Goal: Communication & Community: Answer question/provide support

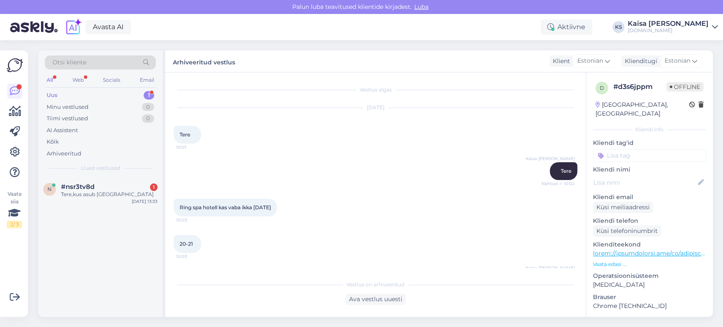
scroll to position [237, 0]
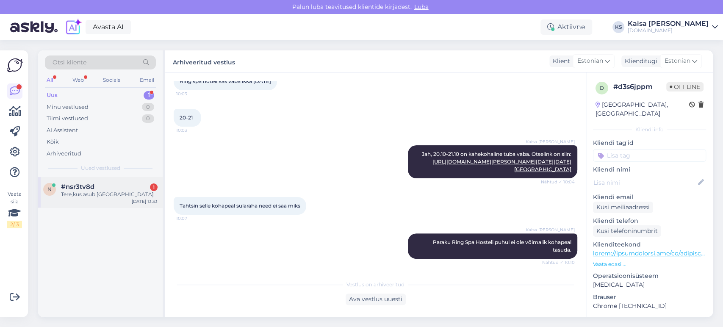
drag, startPoint x: 0, startPoint y: 0, endPoint x: 84, endPoint y: 201, distance: 217.5
click at [84, 201] on div "n #nsr3tv8d 1 Tere,kus asub [GEOGRAPHIC_DATA] [DATE] 13:33" at bounding box center [100, 192] width 124 height 30
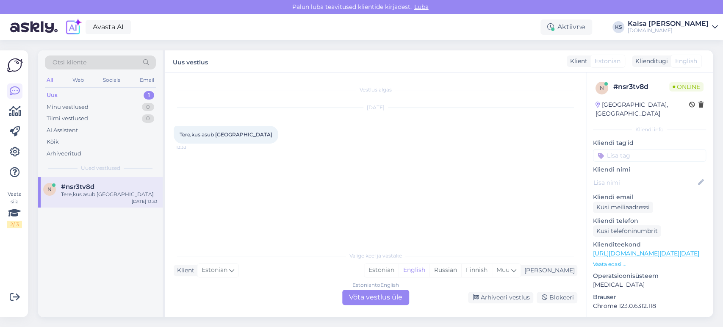
click at [616, 260] on p "Vaata edasi ..." at bounding box center [649, 264] width 113 height 8
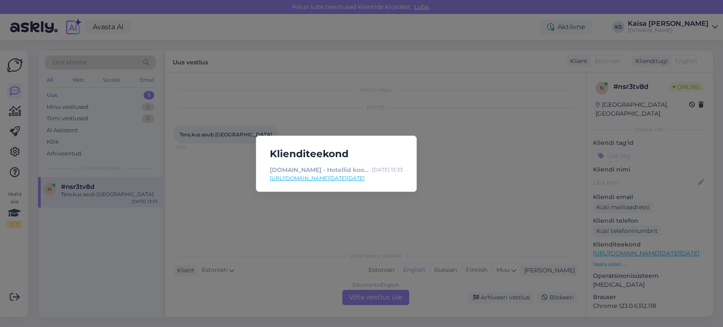
click at [459, 174] on div "Klienditeekond [DOMAIN_NAME] - Hotellid koos võluvate lisavõimalustega [DATE] 1…" at bounding box center [361, 163] width 723 height 327
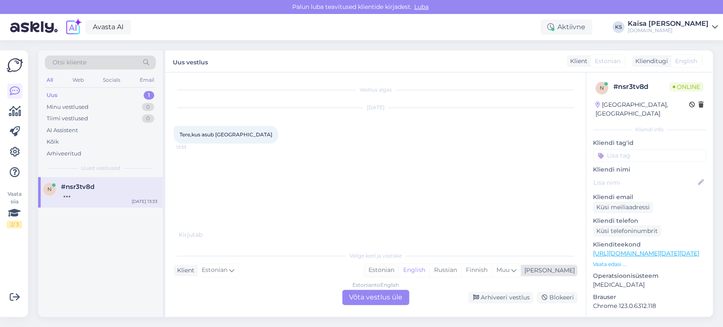
click at [398, 269] on div "Estonian" at bounding box center [381, 270] width 34 height 13
click at [385, 300] on div "Estonian to Estonian Võta vestlus üle" at bounding box center [375, 297] width 67 height 15
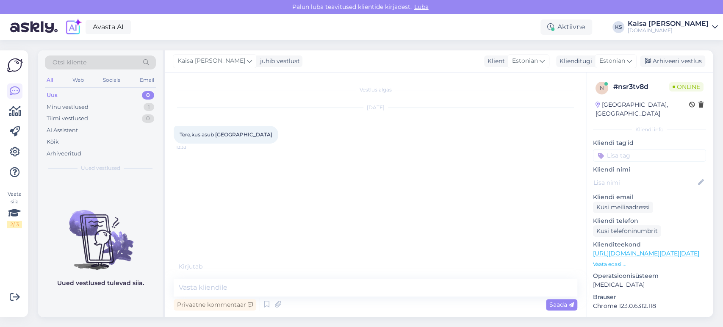
click at [381, 289] on textarea at bounding box center [375, 288] width 403 height 18
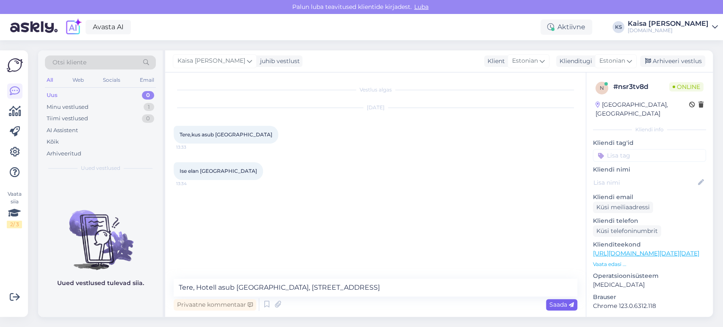
type textarea "Tere, Hotell asub [GEOGRAPHIC_DATA], [STREET_ADDRESS]"
click at [555, 307] on span "Saada" at bounding box center [561, 305] width 25 height 8
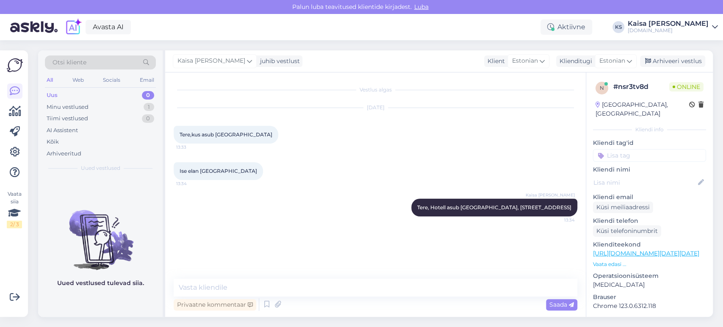
click at [444, 149] on div "[DATE] Tere,kus asub [GEOGRAPHIC_DATA] 13:33" at bounding box center [375, 126] width 403 height 54
click at [326, 287] on textarea at bounding box center [375, 288] width 403 height 18
paste textarea "[URL][DOMAIN_NAME][DATE][DATE][GEOGRAPHIC_DATA]"
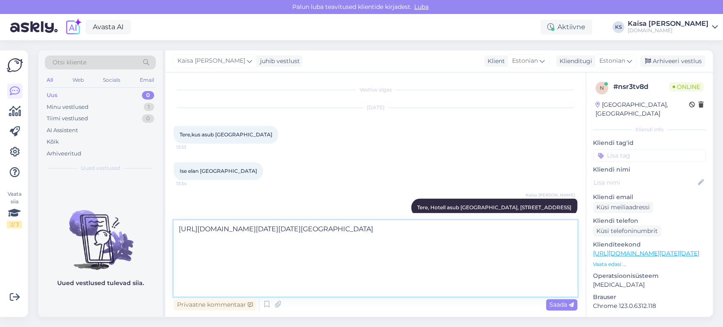
scroll to position [42, 0]
type textarea "[URL][DOMAIN_NAME][DATE][DATE][GEOGRAPHIC_DATA] Pärnu valikud on siin."
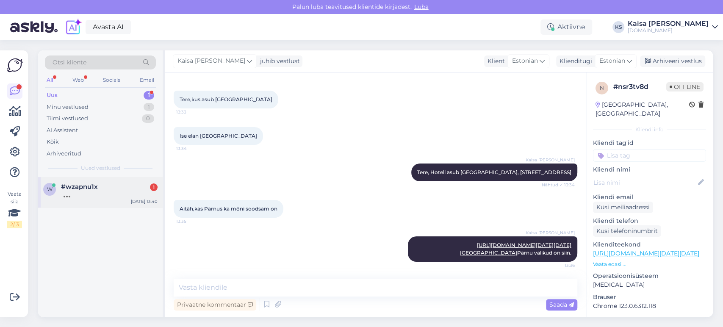
click at [124, 179] on div "w #wzapnu1x [DATE] 13:40" at bounding box center [100, 192] width 124 height 30
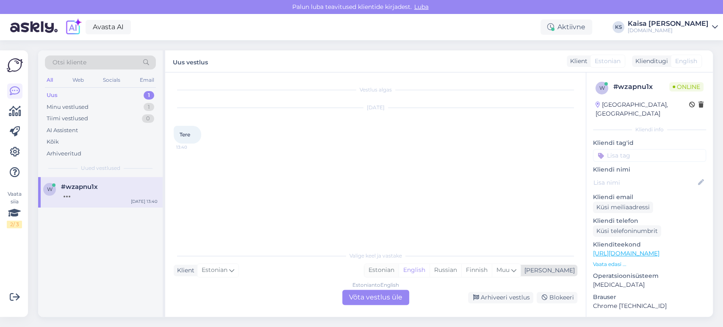
click at [398, 272] on div "Estonian" at bounding box center [381, 270] width 34 height 13
click at [396, 295] on div "Estonian to Estonian Võta vestlus üle" at bounding box center [375, 297] width 67 height 15
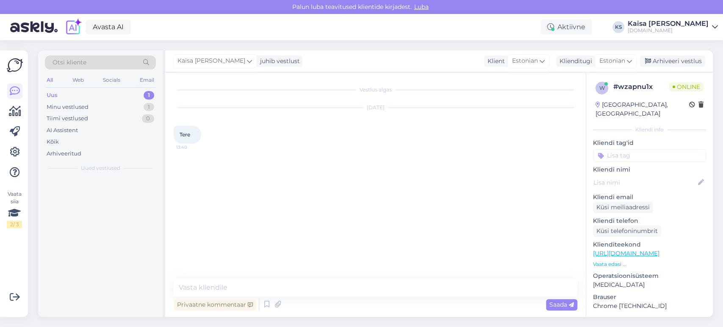
click at [398, 291] on textarea at bounding box center [375, 288] width 403 height 18
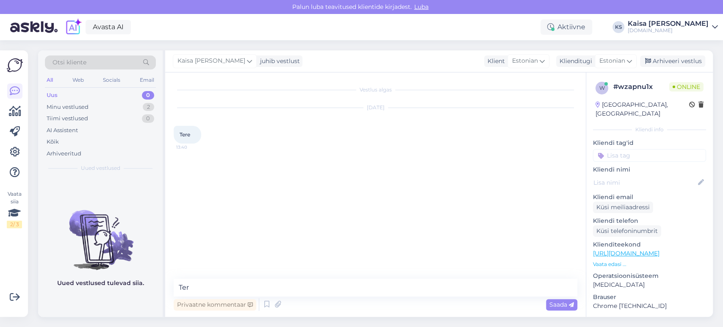
type textarea "Tere"
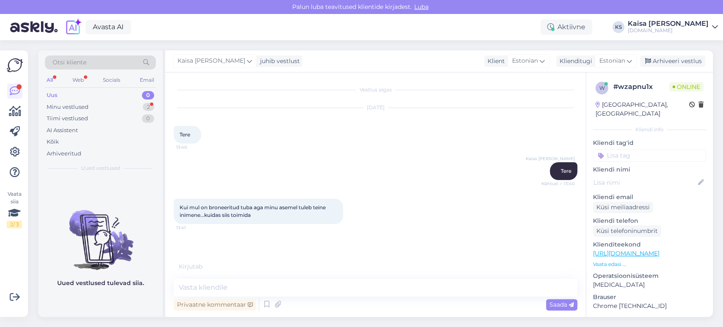
click at [640, 249] on link "[URL][DOMAIN_NAME]" at bounding box center [626, 253] width 66 height 8
click at [273, 284] on textarea at bounding box center [375, 288] width 403 height 18
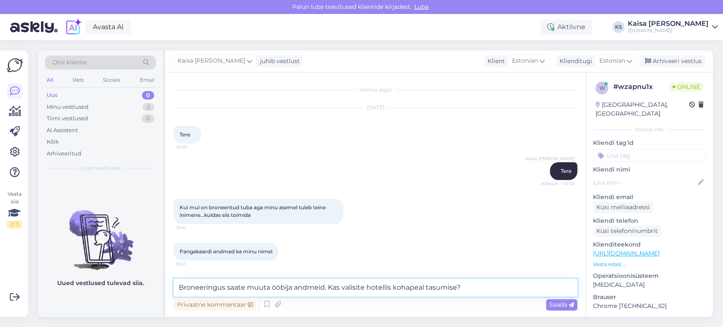
click at [321, 289] on textarea "Broneeringus saate muuta ööbija andmeid. Kas valisite hotellis kohapeal tasumis…" at bounding box center [375, 288] width 403 height 18
type textarea "Broneeringus saate muuta ööbija nime. Kas valisite hotellis kohapeal tasumise?"
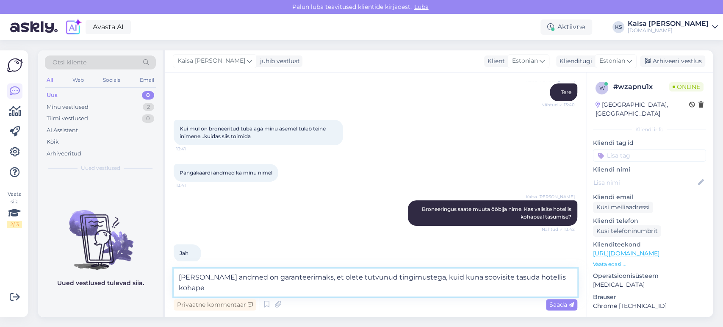
scroll to position [88, 0]
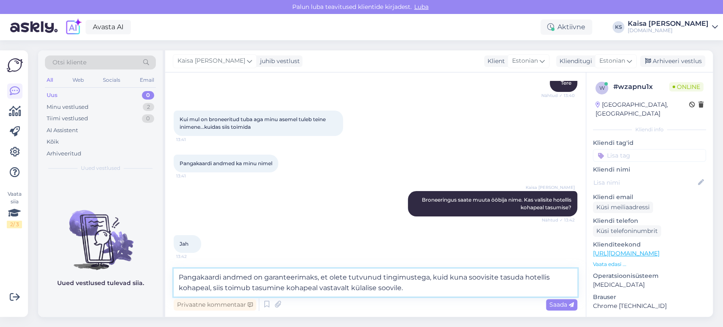
click at [428, 278] on textarea "Pangakaardi andmed on garanteerimaks, et olete tutvunud tingimustega, kuid kuna…" at bounding box center [375, 282] width 403 height 28
click at [561, 288] on textarea "[PERSON_NAME] andmed on garanteerimaks, et olete tutvunud tingimustega ning bro…" at bounding box center [375, 282] width 403 height 28
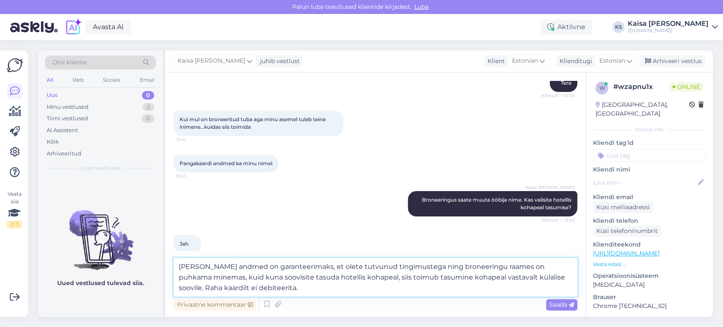
drag, startPoint x: 280, startPoint y: 287, endPoint x: 179, endPoint y: 287, distance: 101.6
click at [179, 287] on textarea "[PERSON_NAME] andmed on garanteerimaks, et olete tutvunud tingimustega ning bro…" at bounding box center [375, 277] width 403 height 39
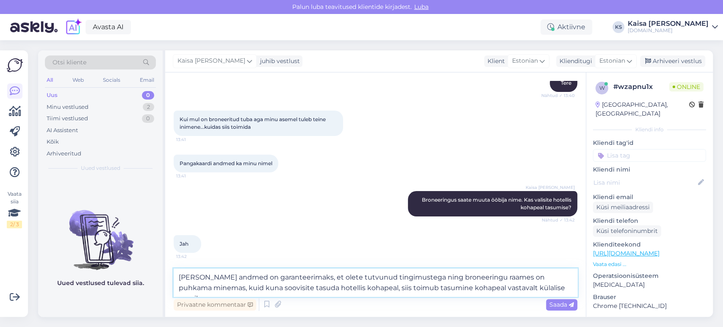
click at [527, 279] on textarea "[PERSON_NAME] andmed on garanteerimaks, et olete tutvunud tingimustega ning bro…" at bounding box center [375, 282] width 403 height 28
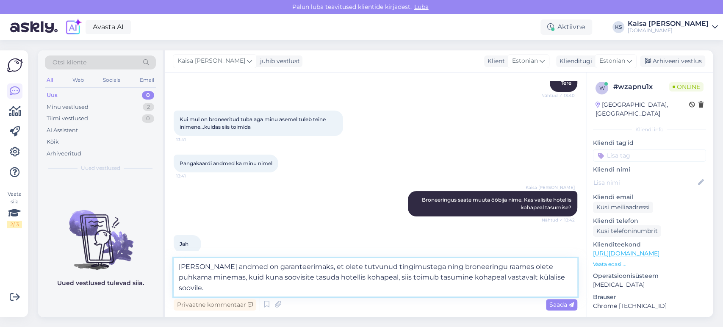
click at [449, 286] on textarea "[PERSON_NAME] andmed on garanteerimaks, et olete tutvunud tingimustega ning bro…" at bounding box center [375, 277] width 403 height 39
type textarea "[PERSON_NAME] andmed on garanteerimaks, et olete tutvunud tingimustega ning bro…"
click at [564, 304] on span "Saada" at bounding box center [561, 305] width 25 height 8
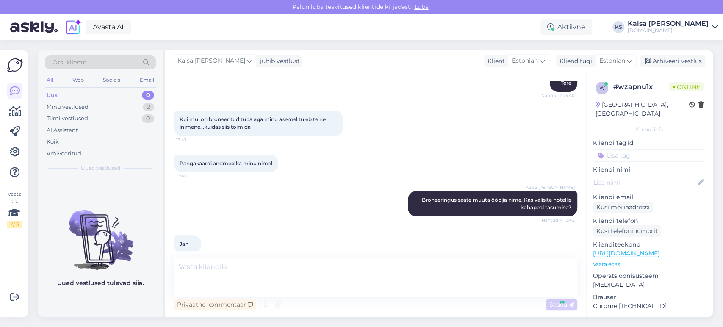
scroll to position [138, 0]
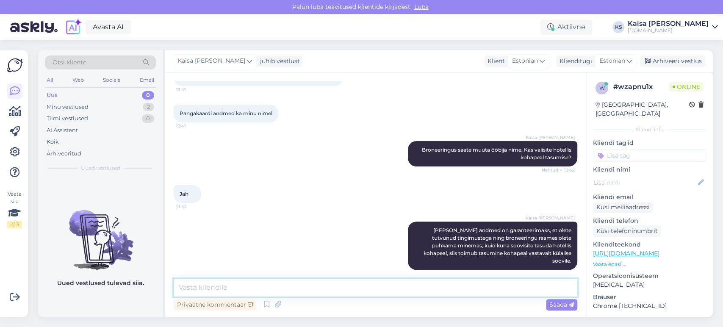
click at [514, 291] on textarea at bounding box center [375, 288] width 403 height 18
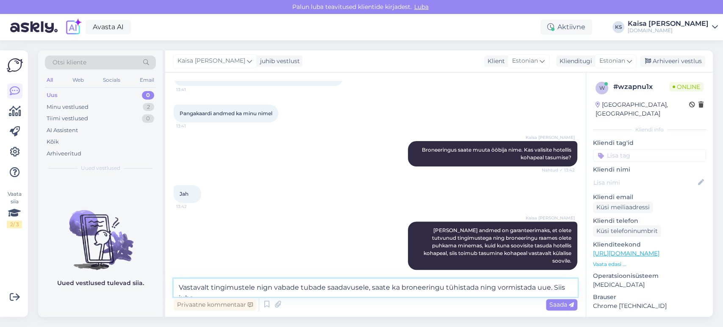
scroll to position [148, 0]
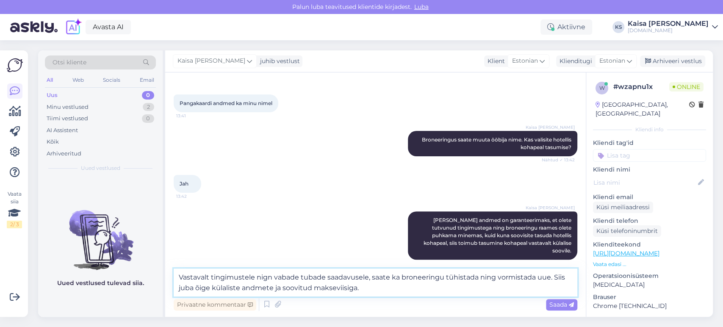
click at [268, 279] on textarea "Vastavalt tingimustele nign vabade tubade saadavusele, saate ka broneeringu tüh…" at bounding box center [375, 282] width 403 height 28
click at [386, 290] on textarea "Vastavalt tingimustele ning vabade tubade saadavusele, saate ka broneeringu tüh…" at bounding box center [375, 282] width 403 height 28
type textarea "Vastavalt tingimustele ning vabade tubade saadavusele, saate ka broneeringu tüh…"
click at [569, 303] on icon at bounding box center [571, 304] width 5 height 5
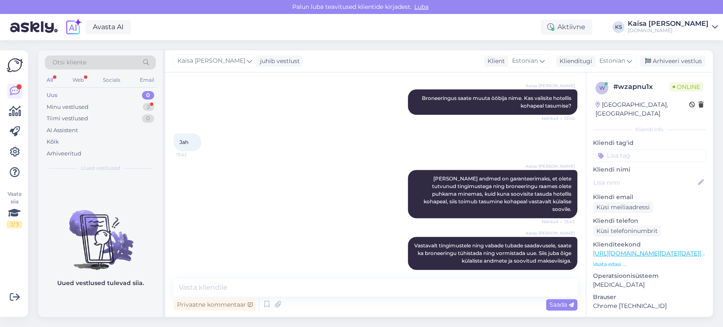
scroll to position [234, 0]
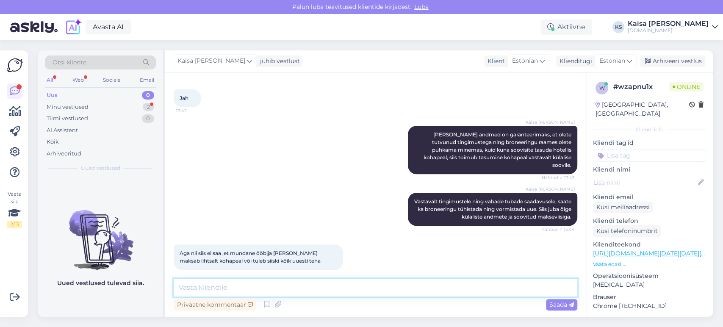
click at [266, 285] on textarea at bounding box center [375, 288] width 403 height 18
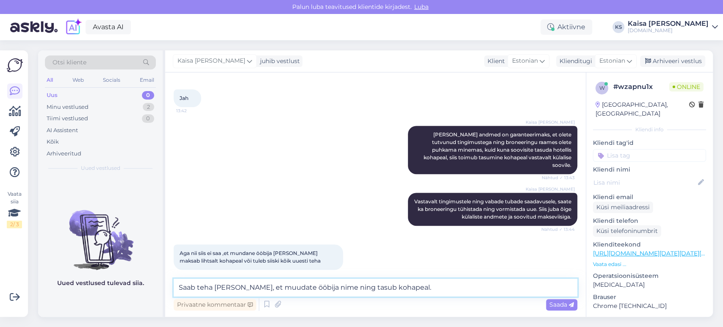
type textarea "Saab teha [PERSON_NAME], et muudate ööbija nime ning tasub kohapeal."
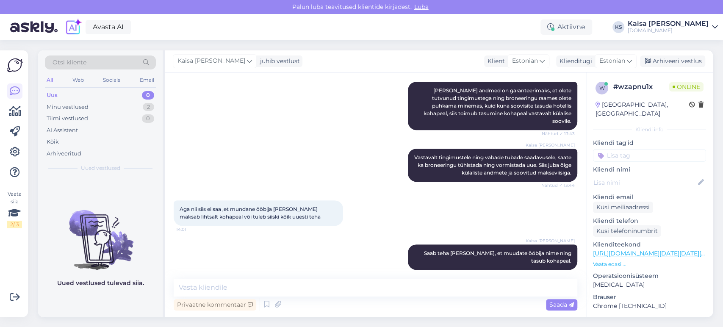
click at [265, 131] on div "Kaisa [PERSON_NAME] andmed on garanteerimaks, et olete tutvunud tingimustega ni…" at bounding box center [375, 105] width 403 height 67
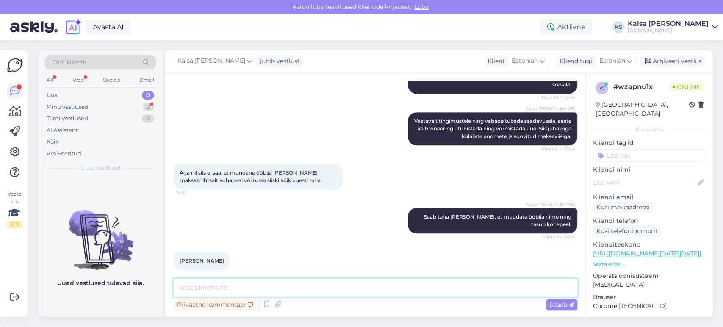
click at [385, 290] on textarea at bounding box center [375, 288] width 403 height 18
type textarea "Palun."
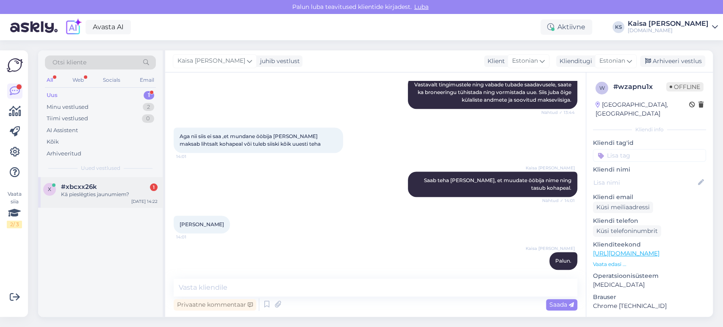
click at [108, 185] on div "#xbcxx26k 1" at bounding box center [109, 187] width 97 height 8
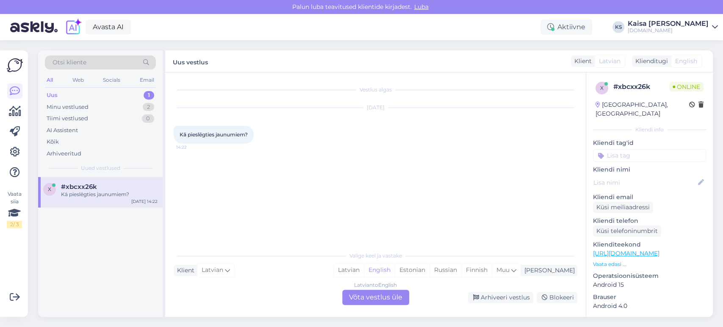
scroll to position [0, 0]
click at [429, 272] on div "Estonian" at bounding box center [412, 270] width 35 height 13
click at [380, 296] on div "Latvian to Estonian Võta vestlus üle" at bounding box center [375, 297] width 67 height 15
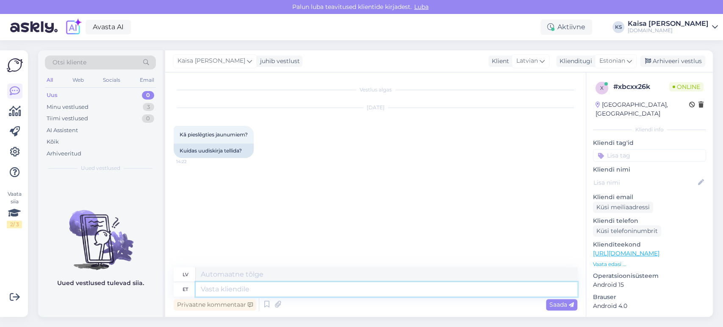
click at [351, 293] on textarea at bounding box center [386, 289] width 381 height 14
type textarea "Tere, s"
type textarea "Sveiki,"
type textarea "Tere, siin le"
type textarea "Sveiki, šeit"
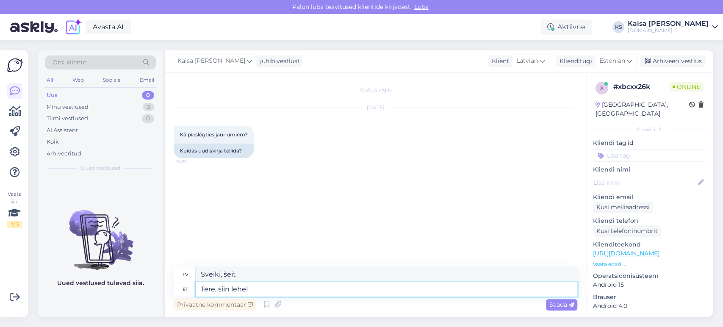
type textarea "Tere, siin lehel s"
type textarea "Sveiki, šajā lapā"
type textarea "Tere, siin lehel saate uu"
type textarea "Sveiki, šajā lapā jūs varat"
type textarea "Tere, siin lehel saate uudiskirjaga l"
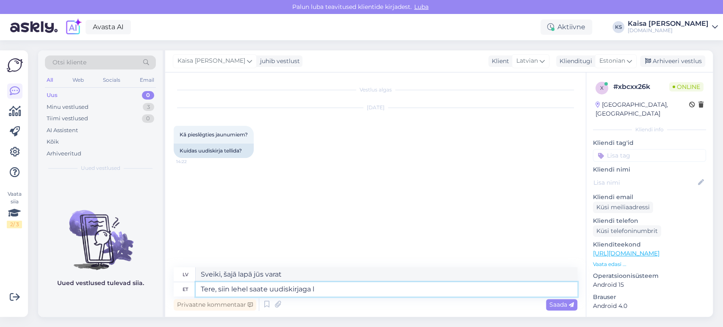
type textarea "Sveiki, šajā lapā varat abonēt jaunumus"
type textarea "Tere, siin lehel saate uudiskirjaga liituda:"
type textarea "Sveiki, jaunumu saņemšanai varat abonēt šajā lapā:"
paste textarea "[URL][DOMAIN_NAME]"
type textarea "Tere, siin lehel saate uudiskirjaga liituda: [URL][DOMAIN_NAME]"
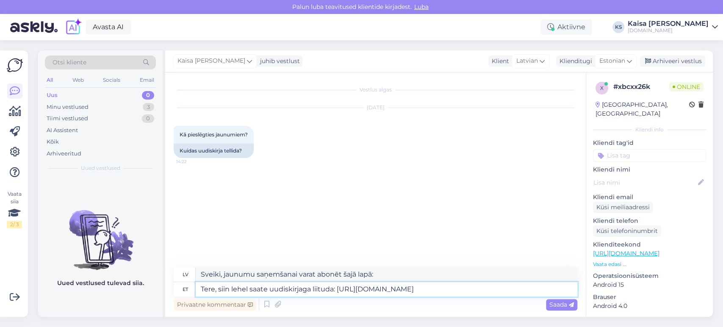
type textarea "[PERSON_NAME], jaunumus varat abonēt šajā lapā: [URL][DOMAIN_NAME]"
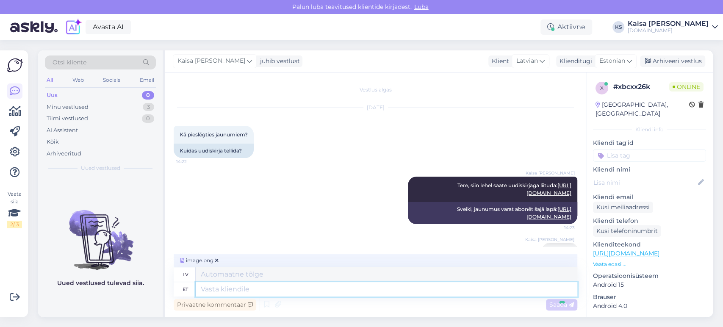
scroll to position [42, 0]
